Goal: Task Accomplishment & Management: Manage account settings

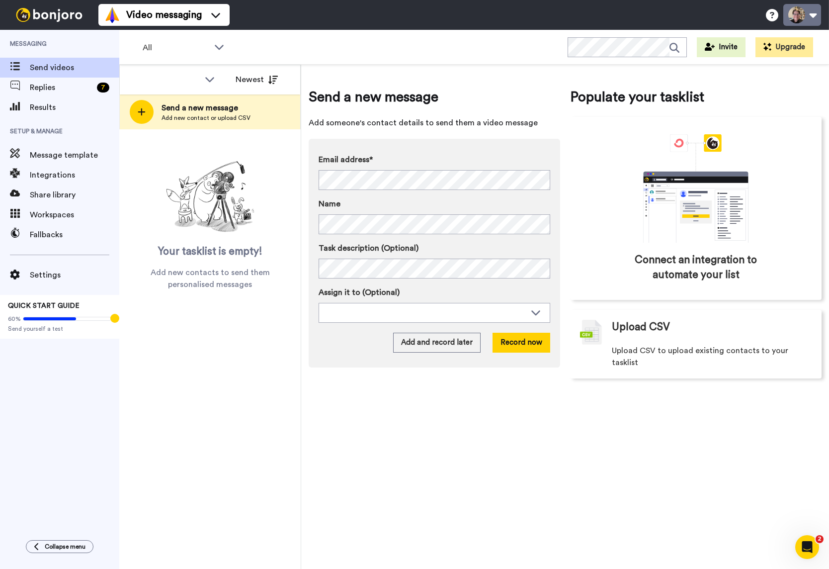
click at [799, 17] on button at bounding box center [802, 15] width 38 height 22
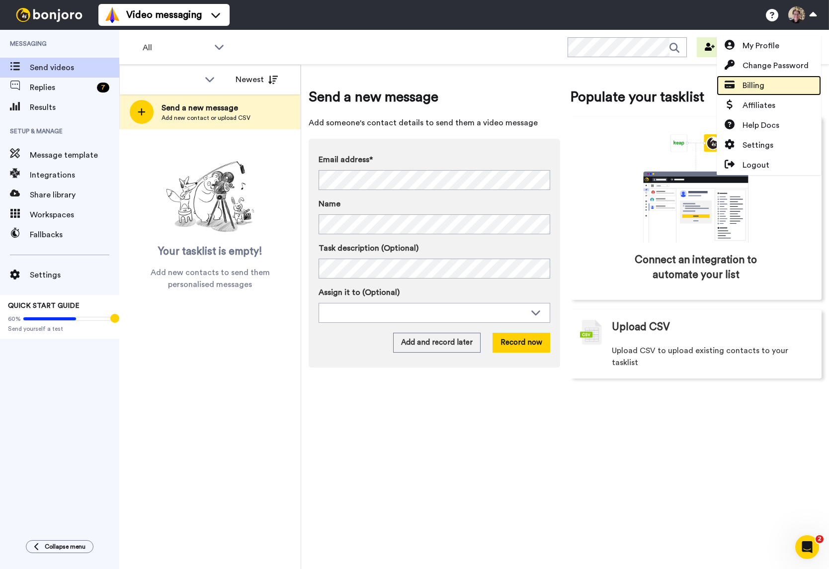
click at [766, 88] on link "Billing" at bounding box center [769, 86] width 104 height 20
click at [742, 90] on span "Billing" at bounding box center [753, 86] width 22 height 12
click at [752, 86] on span "Billing" at bounding box center [753, 86] width 22 height 12
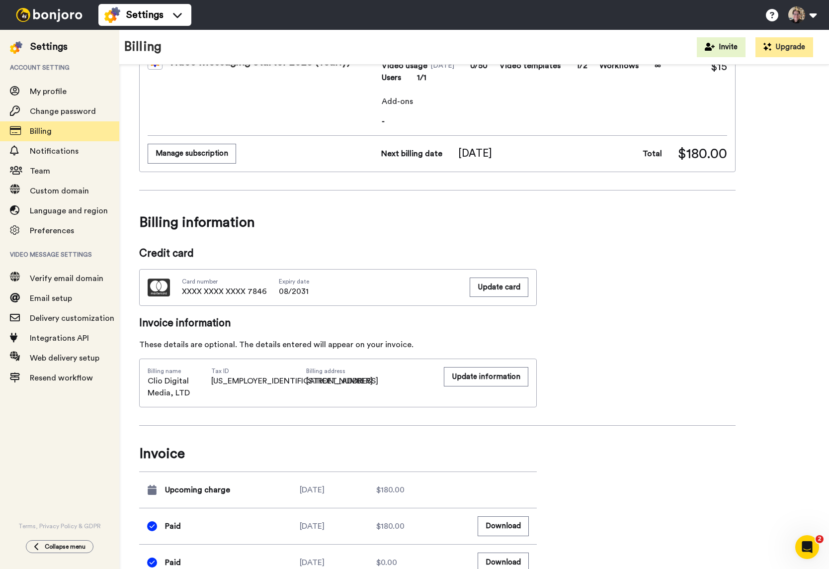
scroll to position [113, 0]
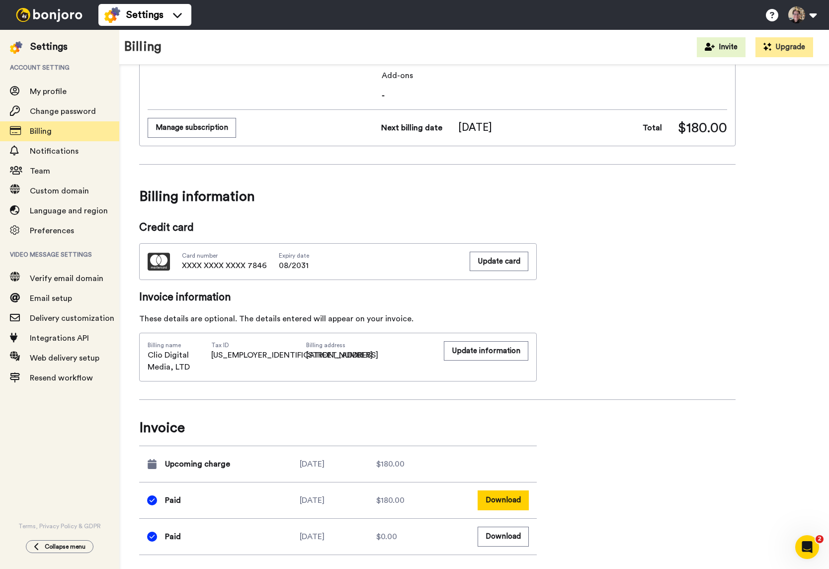
click at [504, 497] on button "Download" at bounding box center [503, 499] width 51 height 19
